Goal: Task Accomplishment & Management: Use online tool/utility

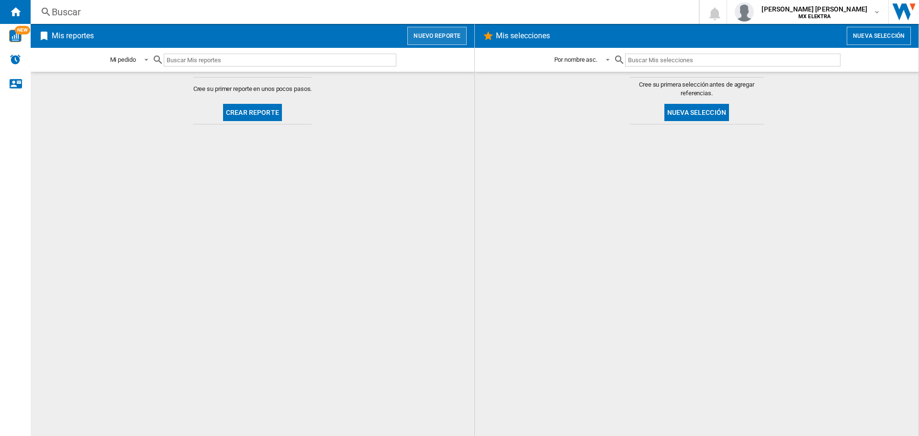
click at [439, 31] on button "Nuevo reporte" at bounding box center [436, 36] width 59 height 18
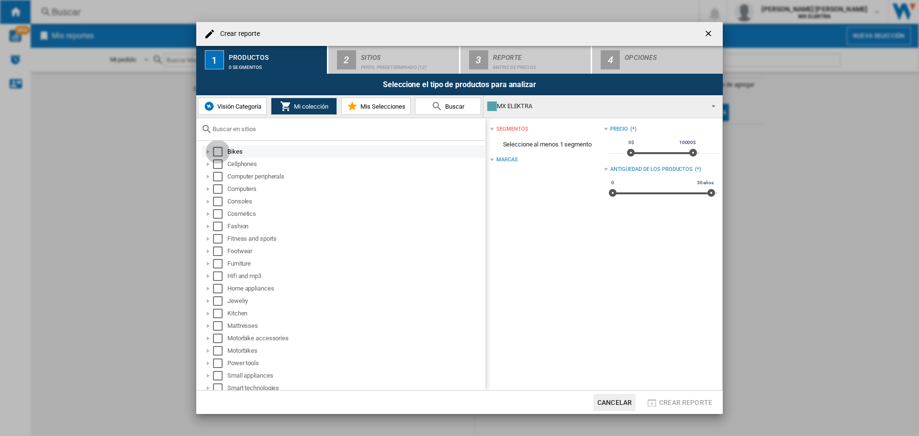
click at [216, 150] on div "Select" at bounding box center [218, 152] width 10 height 10
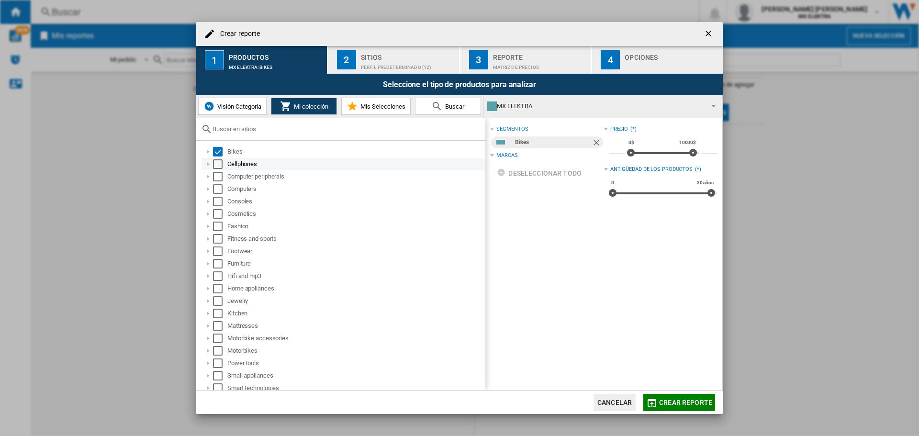
click at [219, 165] on div "Select" at bounding box center [218, 164] width 10 height 10
click at [217, 180] on div "Select" at bounding box center [218, 177] width 10 height 10
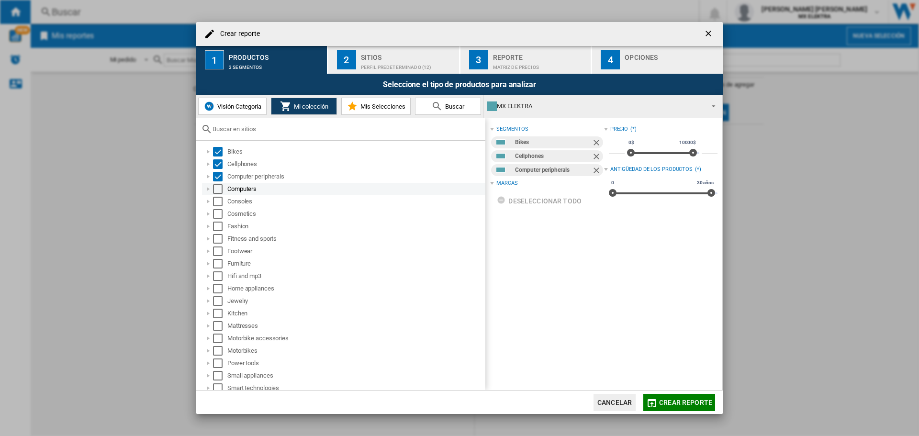
click at [217, 191] on div "Select" at bounding box center [218, 189] width 10 height 10
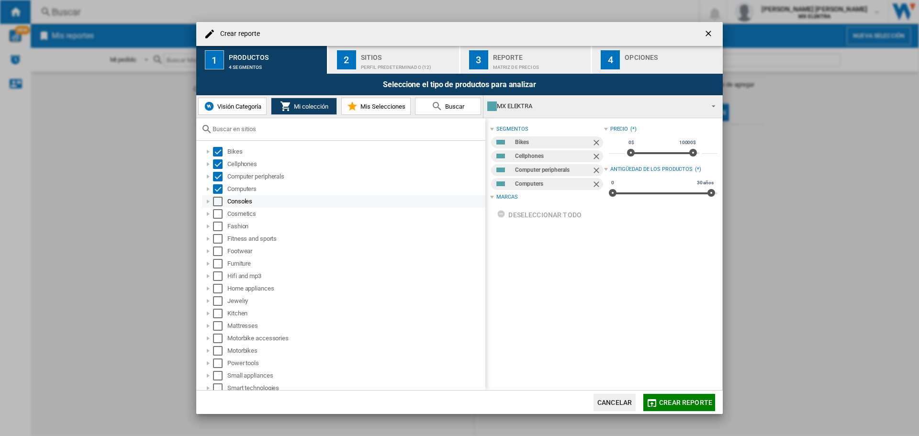
click at [219, 200] on div "Select" at bounding box center [218, 202] width 10 height 10
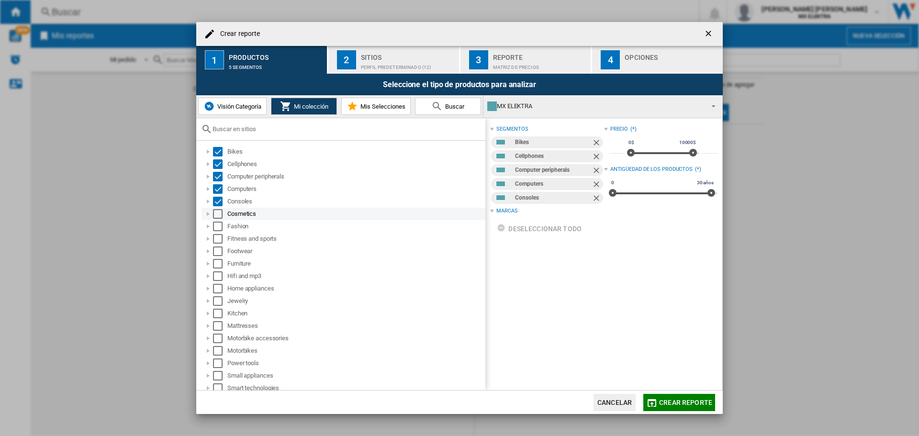
click at [218, 214] on div "Select" at bounding box center [218, 214] width 10 height 10
click at [219, 228] on div "Select" at bounding box center [218, 227] width 10 height 10
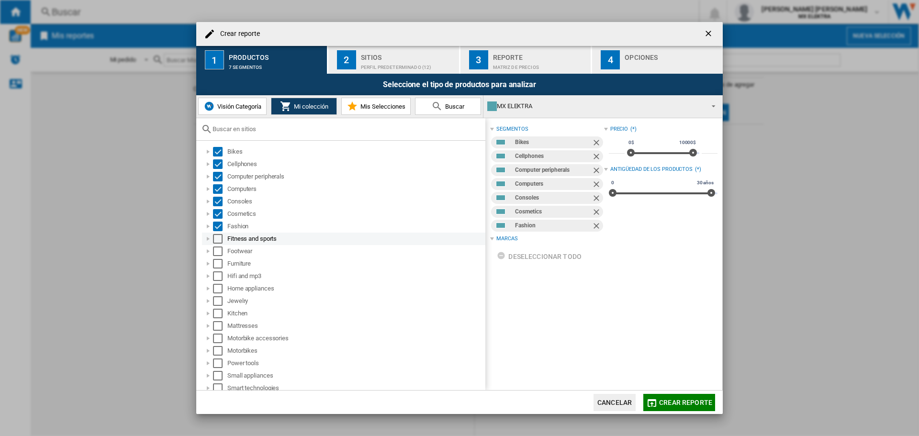
click at [220, 240] on div "Select" at bounding box center [218, 239] width 10 height 10
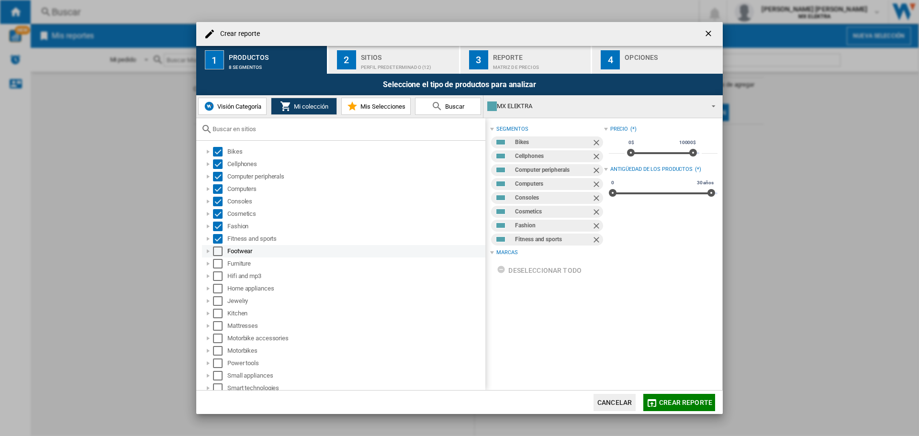
click at [220, 251] on div "Select" at bounding box center [218, 251] width 10 height 10
click at [218, 265] on div "Select" at bounding box center [218, 264] width 10 height 10
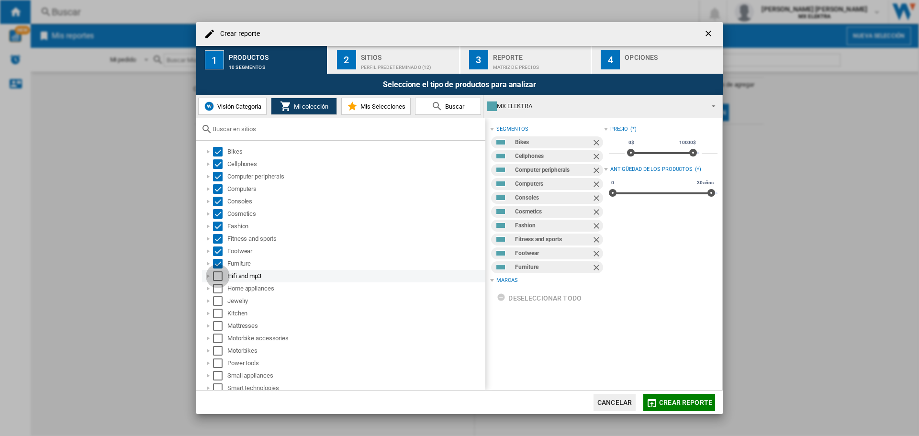
click at [217, 277] on div "Select" at bounding box center [218, 276] width 10 height 10
click at [216, 291] on div "Select" at bounding box center [218, 289] width 10 height 10
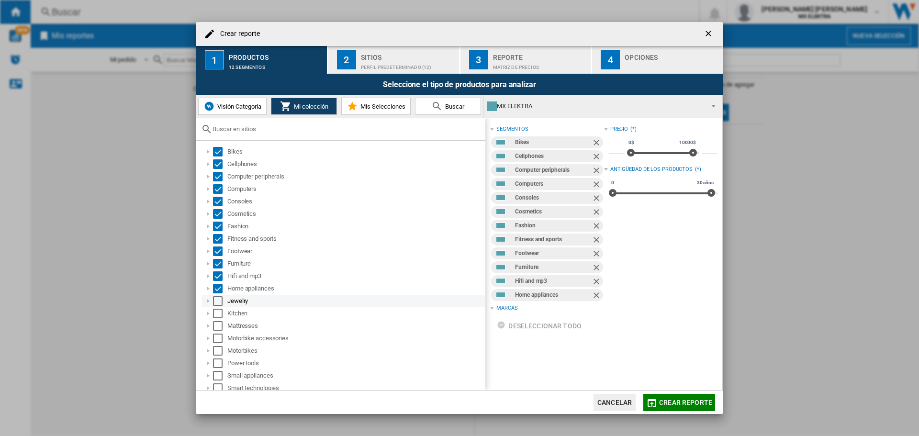
click at [218, 300] on div "Select" at bounding box center [218, 301] width 10 height 10
click at [219, 311] on div "Select" at bounding box center [218, 314] width 10 height 10
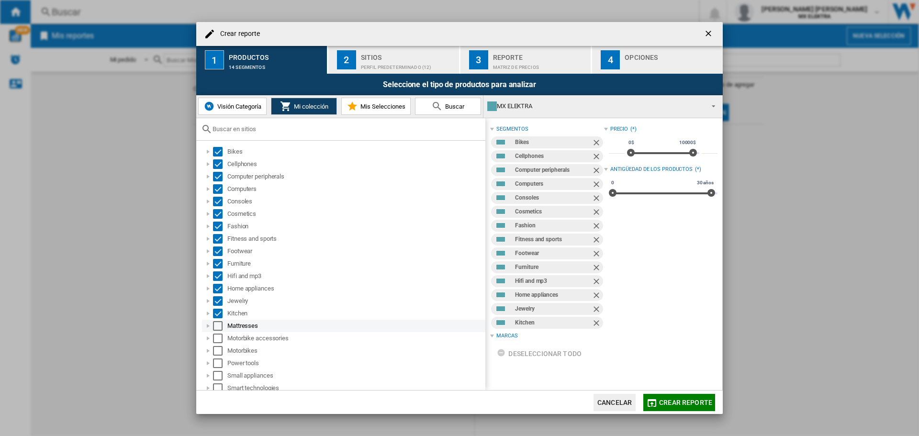
click at [219, 324] on div "Select" at bounding box center [218, 326] width 10 height 10
click at [219, 338] on div "Select" at bounding box center [218, 338] width 10 height 10
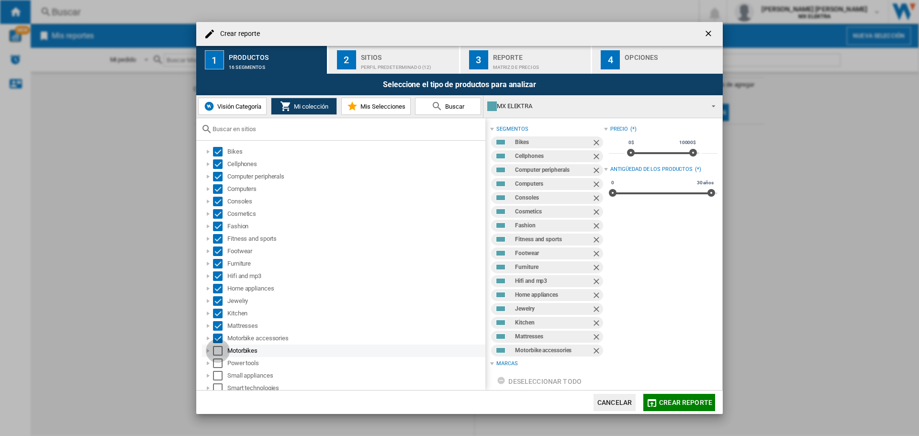
click at [220, 353] on div "Select" at bounding box center [218, 351] width 10 height 10
click at [218, 365] on div "Select" at bounding box center [218, 363] width 10 height 10
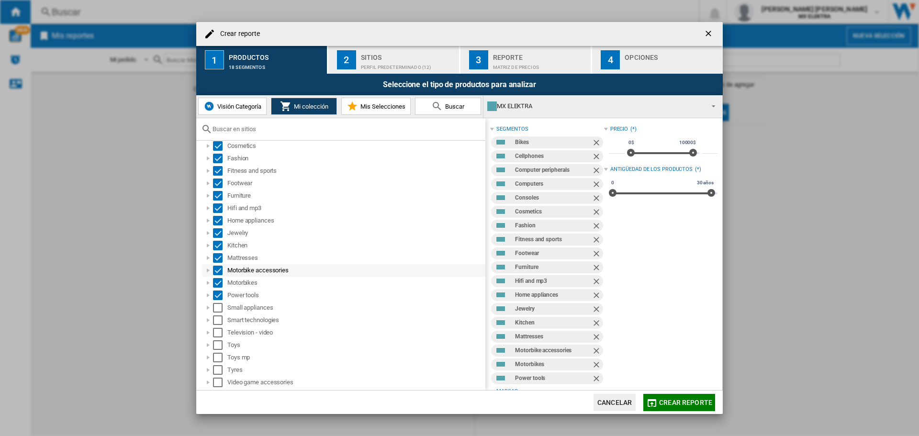
scroll to position [91, 0]
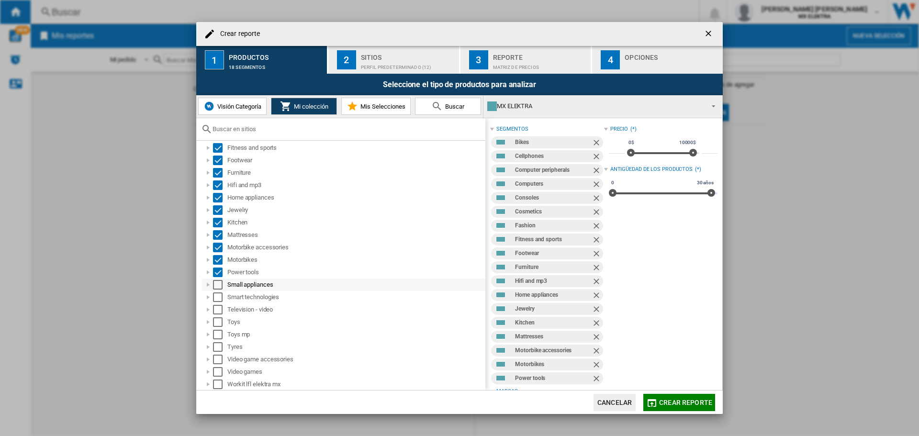
click at [218, 287] on div "Select" at bounding box center [218, 285] width 10 height 10
click at [218, 297] on div "Select" at bounding box center [218, 297] width 10 height 10
click at [219, 312] on div "Select" at bounding box center [218, 310] width 10 height 10
click at [219, 322] on div "Select" at bounding box center [218, 322] width 10 height 10
click at [219, 335] on div "Select" at bounding box center [218, 335] width 10 height 10
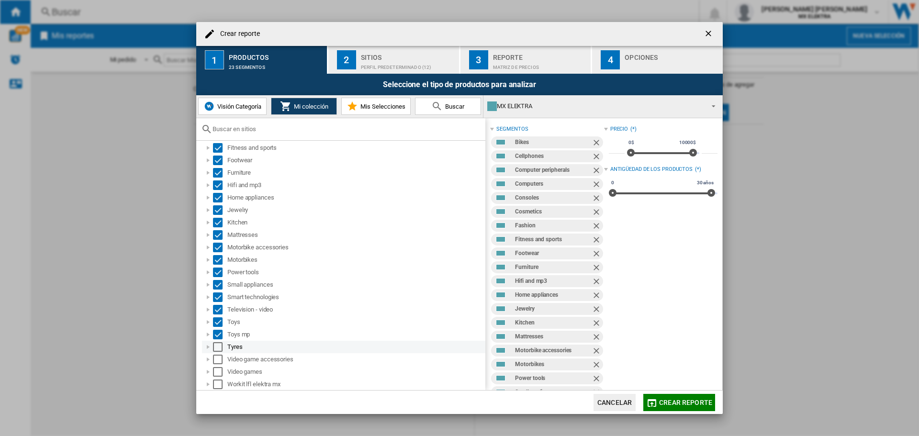
click at [219, 346] on div "Select" at bounding box center [218, 347] width 10 height 10
click at [217, 356] on div "Select" at bounding box center [218, 360] width 10 height 10
click at [218, 367] on div "Select" at bounding box center [218, 372] width 10 height 10
click at [218, 385] on div "Select" at bounding box center [218, 384] width 10 height 10
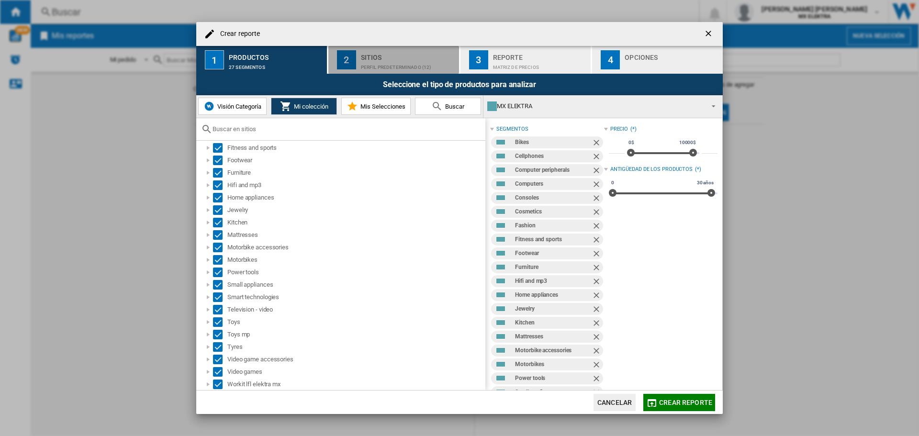
click at [389, 65] on div "Perfil predeterminado (12)" at bounding box center [408, 65] width 94 height 10
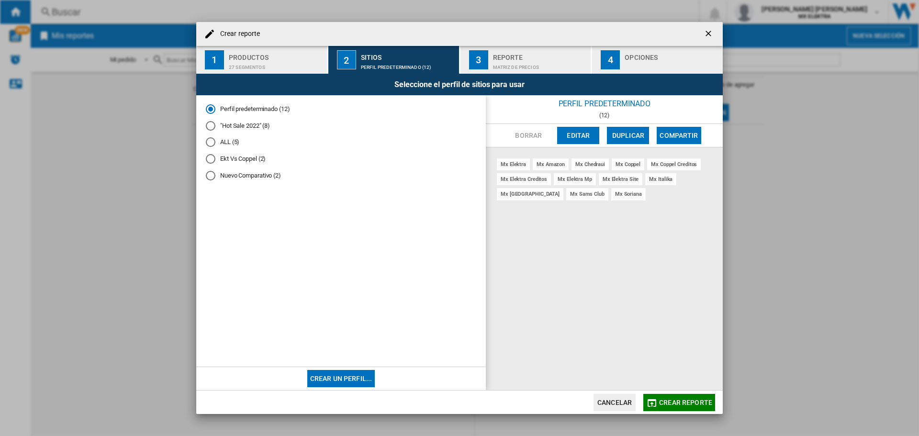
click at [212, 124] on div at bounding box center [211, 126] width 10 height 10
click at [686, 404] on span "Crear reporte" at bounding box center [685, 403] width 53 height 8
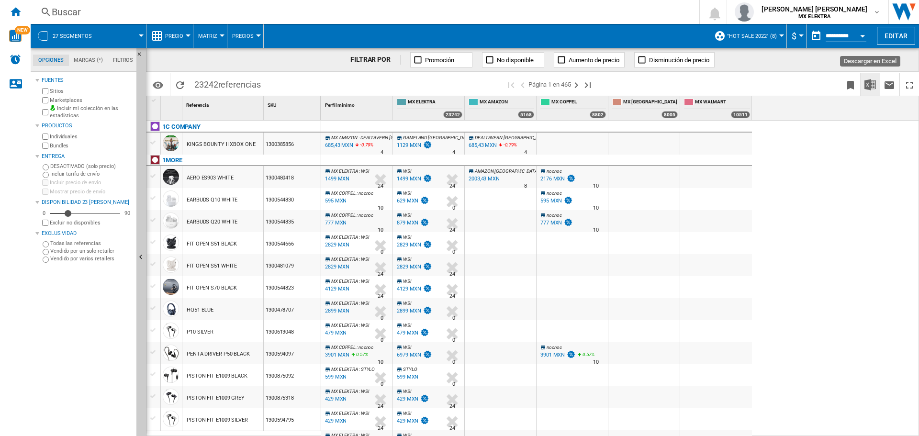
click at [874, 86] on img "Descargar en Excel" at bounding box center [869, 84] width 11 height 11
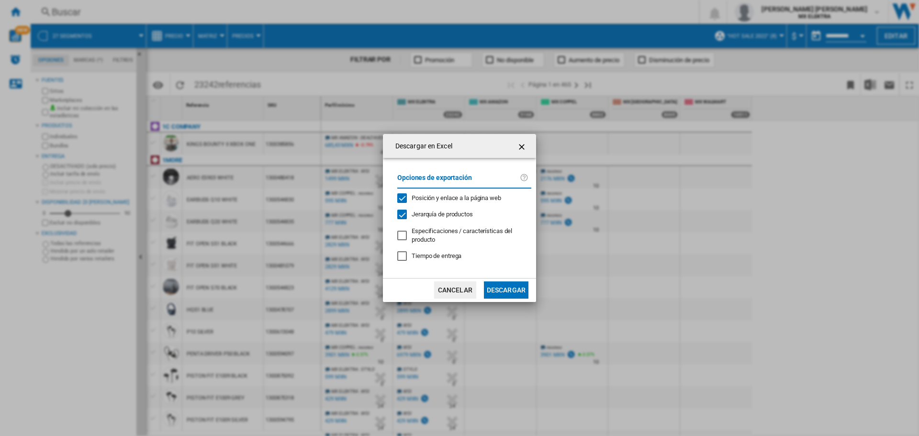
click at [504, 290] on button "Descargar" at bounding box center [506, 289] width 44 height 17
